Goal: Transaction & Acquisition: Purchase product/service

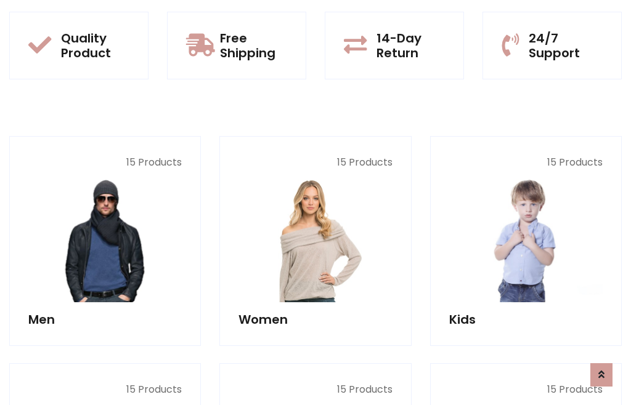
scroll to position [1003, 0]
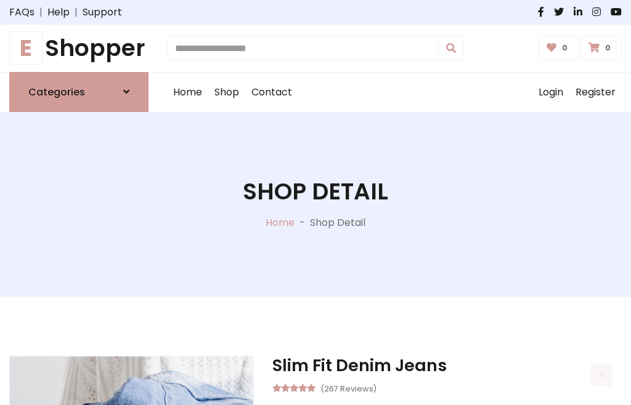
click at [79, 48] on h1 "E Shopper" at bounding box center [78, 48] width 139 height 28
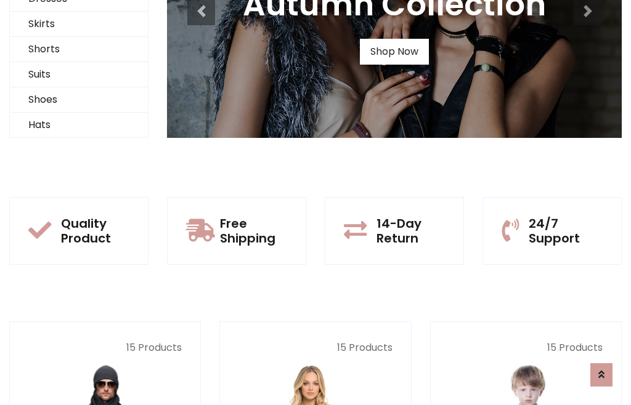
scroll to position [119, 0]
